Goal: Navigation & Orientation: Go to known website

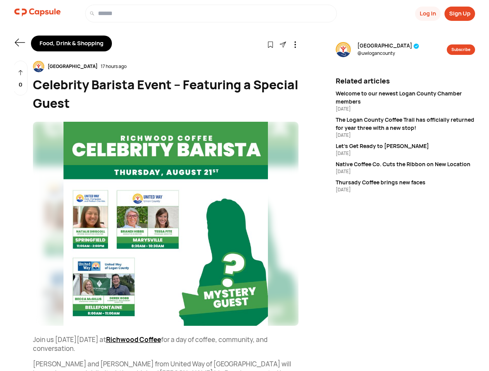
click at [427, 14] on button "Log In" at bounding box center [428, 14] width 26 height 14
click at [459, 14] on button "Sign Up" at bounding box center [459, 14] width 31 height 14
click at [20, 43] on icon at bounding box center [20, 43] width 10 height 8
click at [270, 44] on icon at bounding box center [270, 44] width 7 height 7
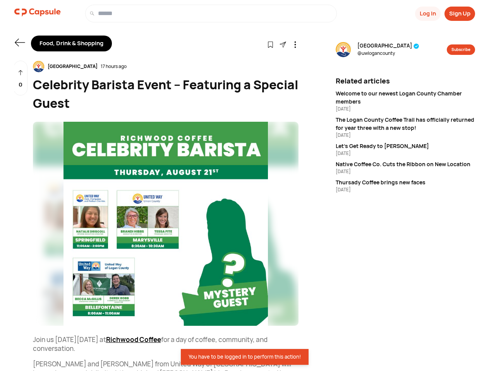
click at [295, 44] on icon at bounding box center [295, 44] width 7 height 7
click at [166, 67] on div "United Way [GEOGRAPHIC_DATA] 17 hours ago" at bounding box center [165, 67] width 265 height 12
click at [166, 224] on img at bounding box center [165, 224] width 265 height 204
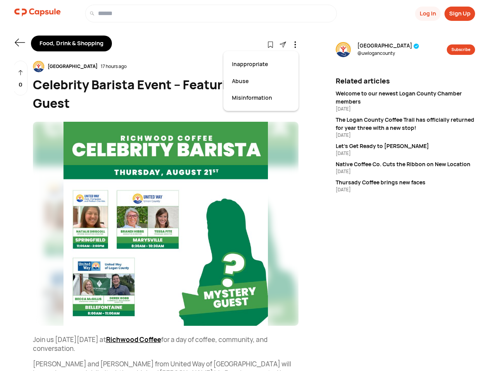
click at [21, 78] on div "0" at bounding box center [21, 78] width 14 height 35
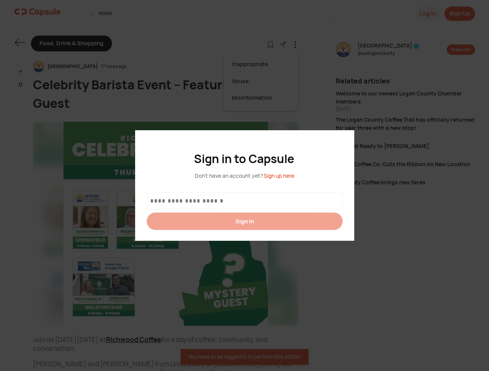
click at [392, 50] on div at bounding box center [244, 185] width 489 height 371
